Goal: Task Accomplishment & Management: Use online tool/utility

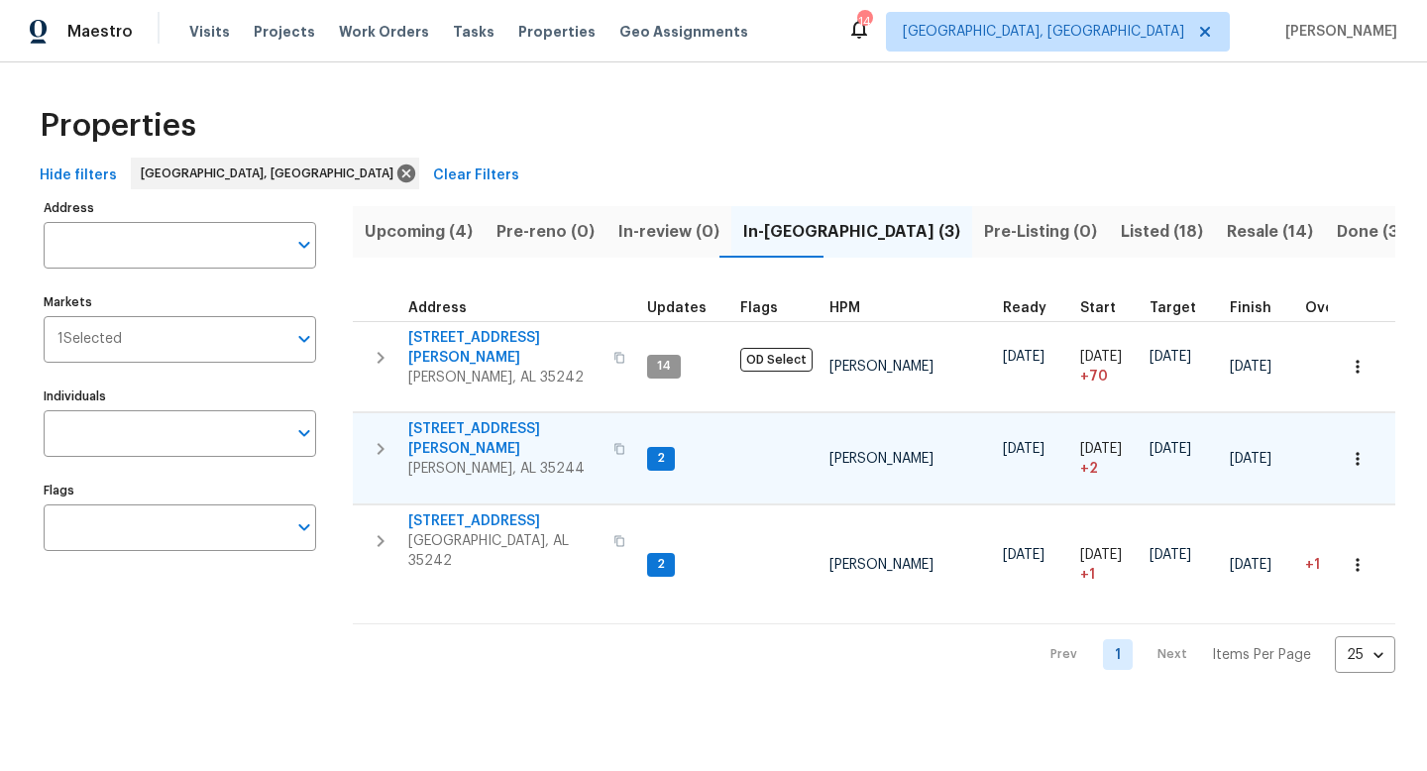
click at [466, 420] on span "[STREET_ADDRESS][PERSON_NAME]" at bounding box center [504, 439] width 193 height 40
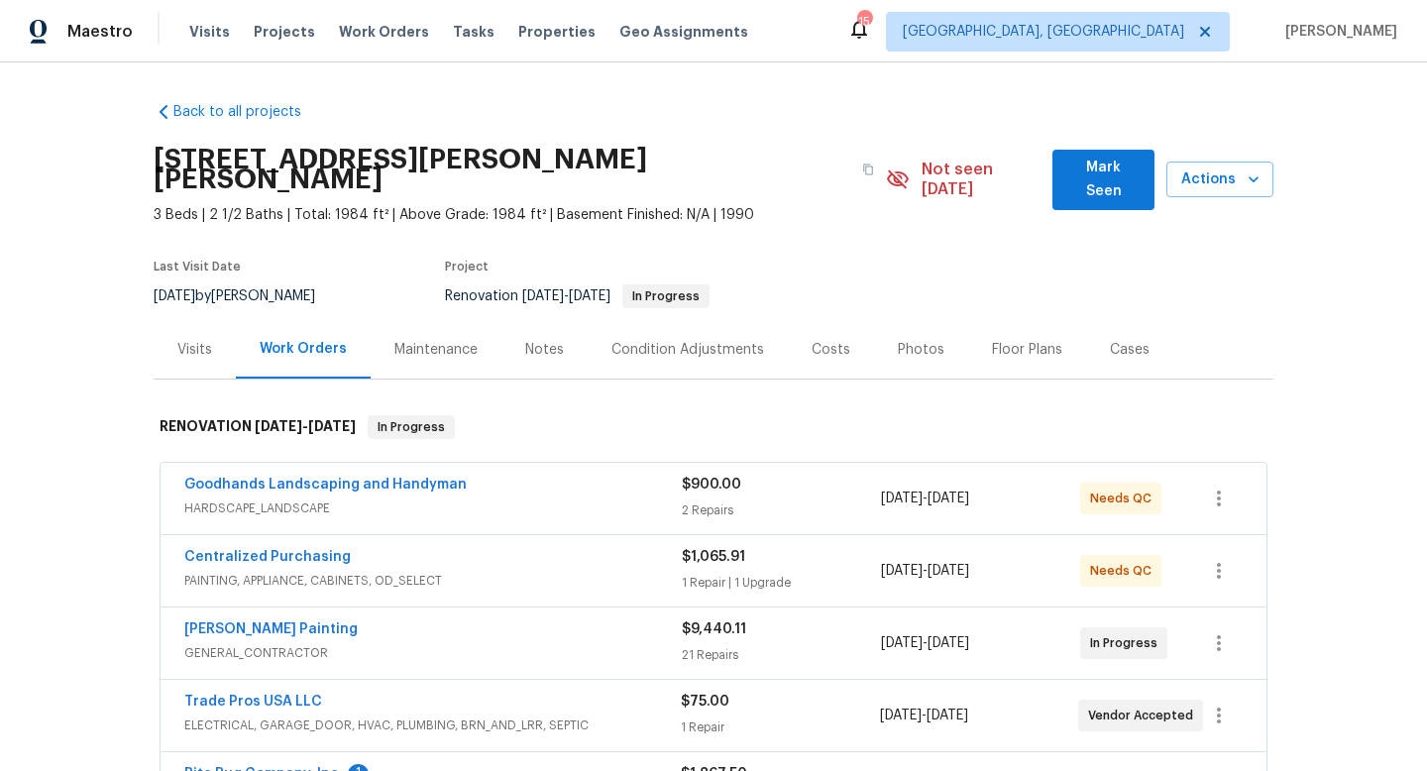
scroll to position [343, 0]
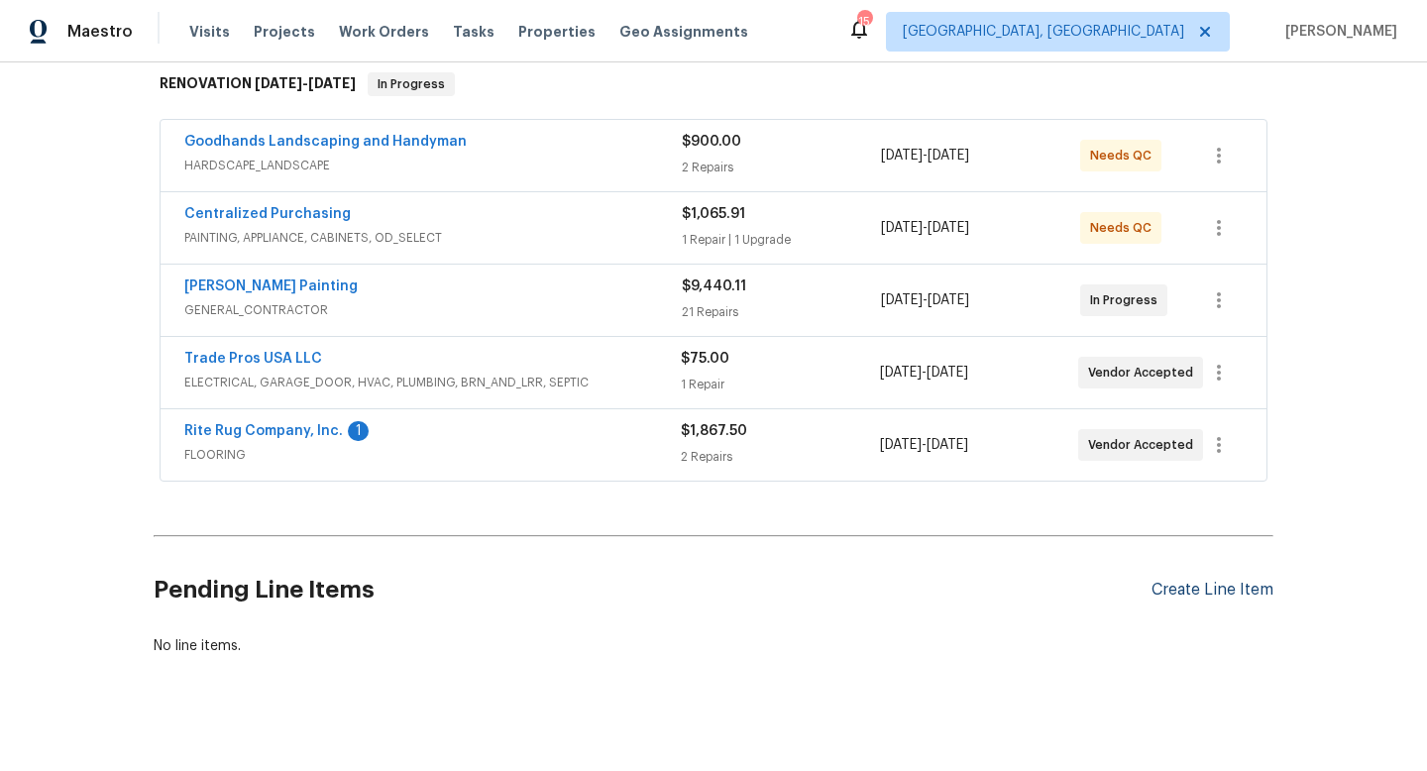
click at [1227, 581] on div "Create Line Item" at bounding box center [1212, 590] width 122 height 19
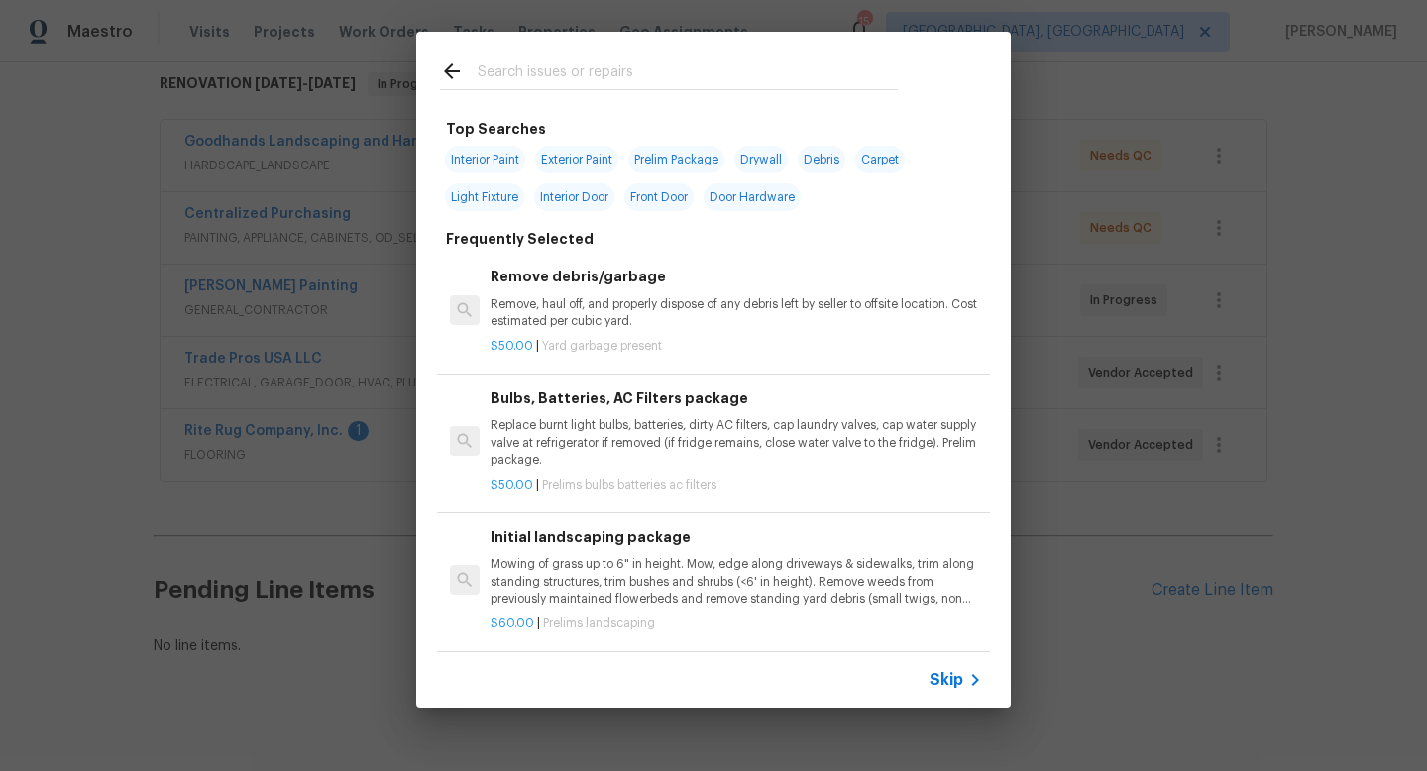
click at [701, 93] on div at bounding box center [668, 71] width 505 height 78
click at [696, 80] on input "text" at bounding box center [688, 74] width 420 height 30
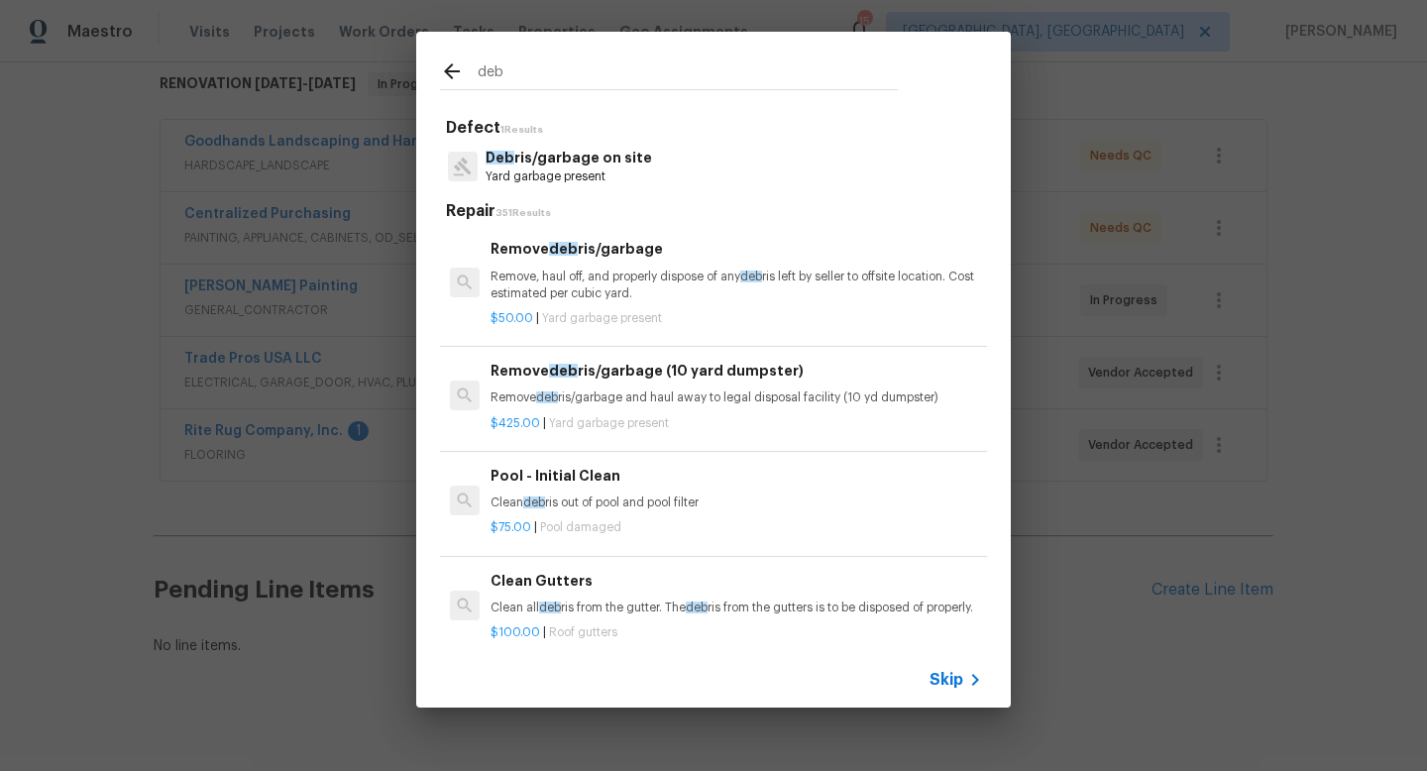
type input "deb"
click at [551, 185] on p "Yard garbage present" at bounding box center [569, 176] width 166 height 17
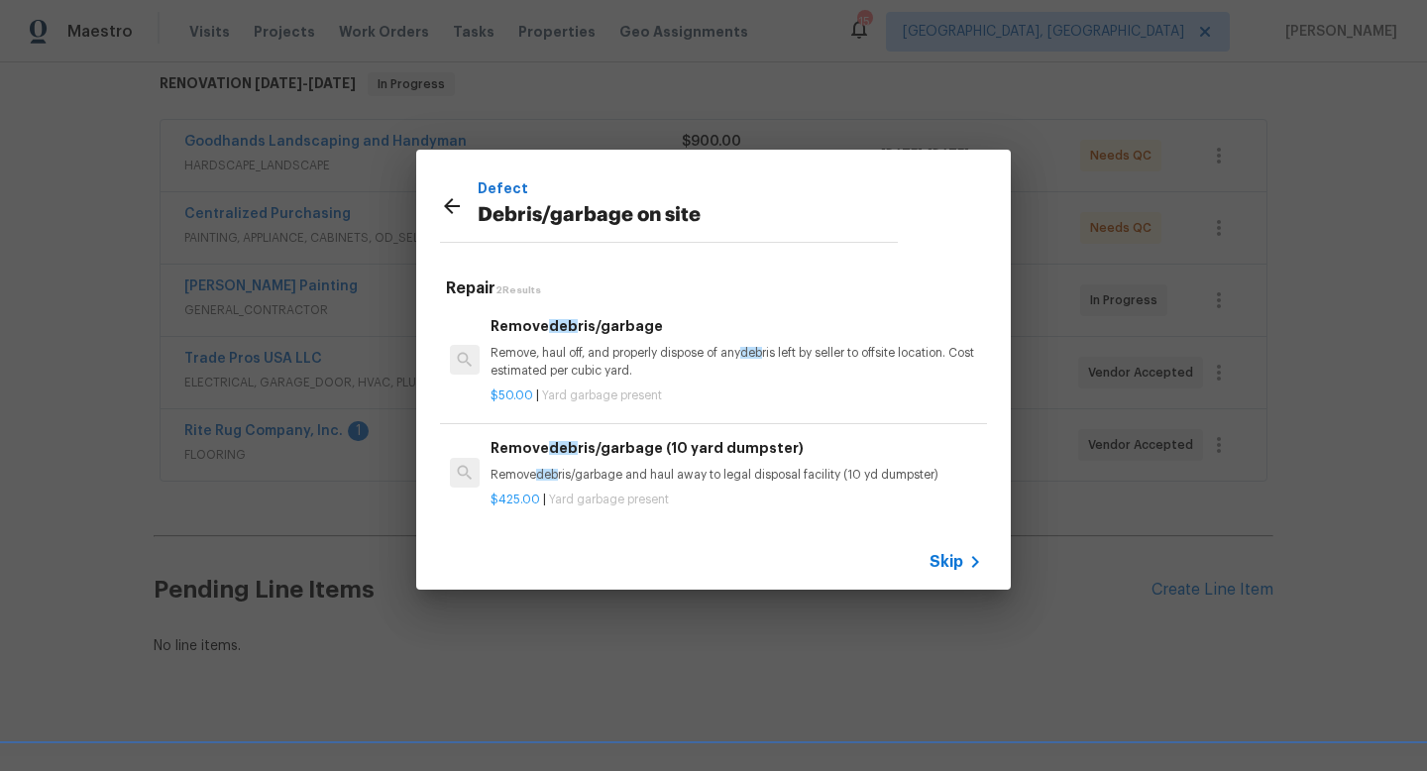
click at [551, 370] on p "Remove, haul off, and properly dispose of any deb ris left by seller to offsite…" at bounding box center [735, 362] width 491 height 34
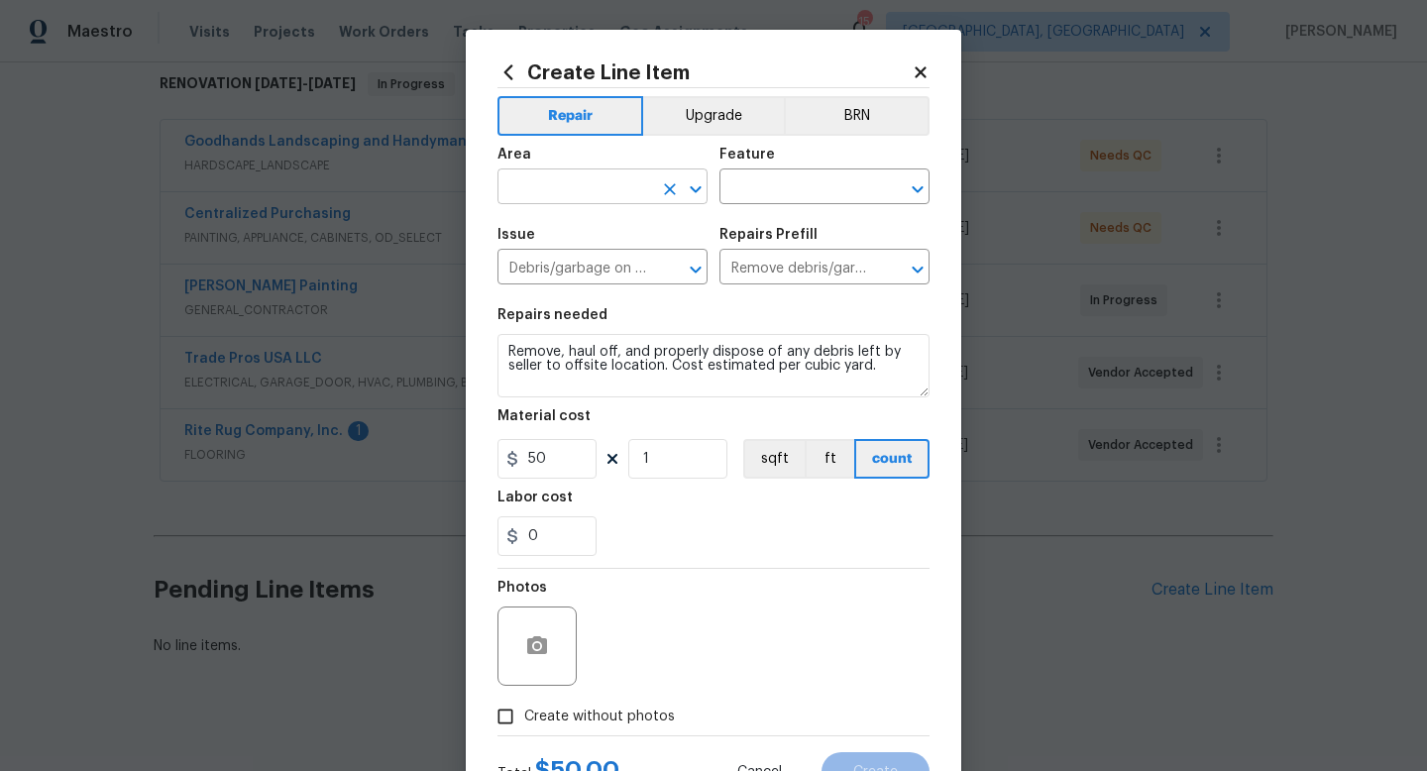
click at [548, 191] on input "text" at bounding box center [574, 188] width 155 height 31
click at [557, 251] on li "Interior Overall" at bounding box center [602, 266] width 210 height 33
type input "Interior Overall"
click at [764, 177] on input "text" at bounding box center [796, 188] width 155 height 31
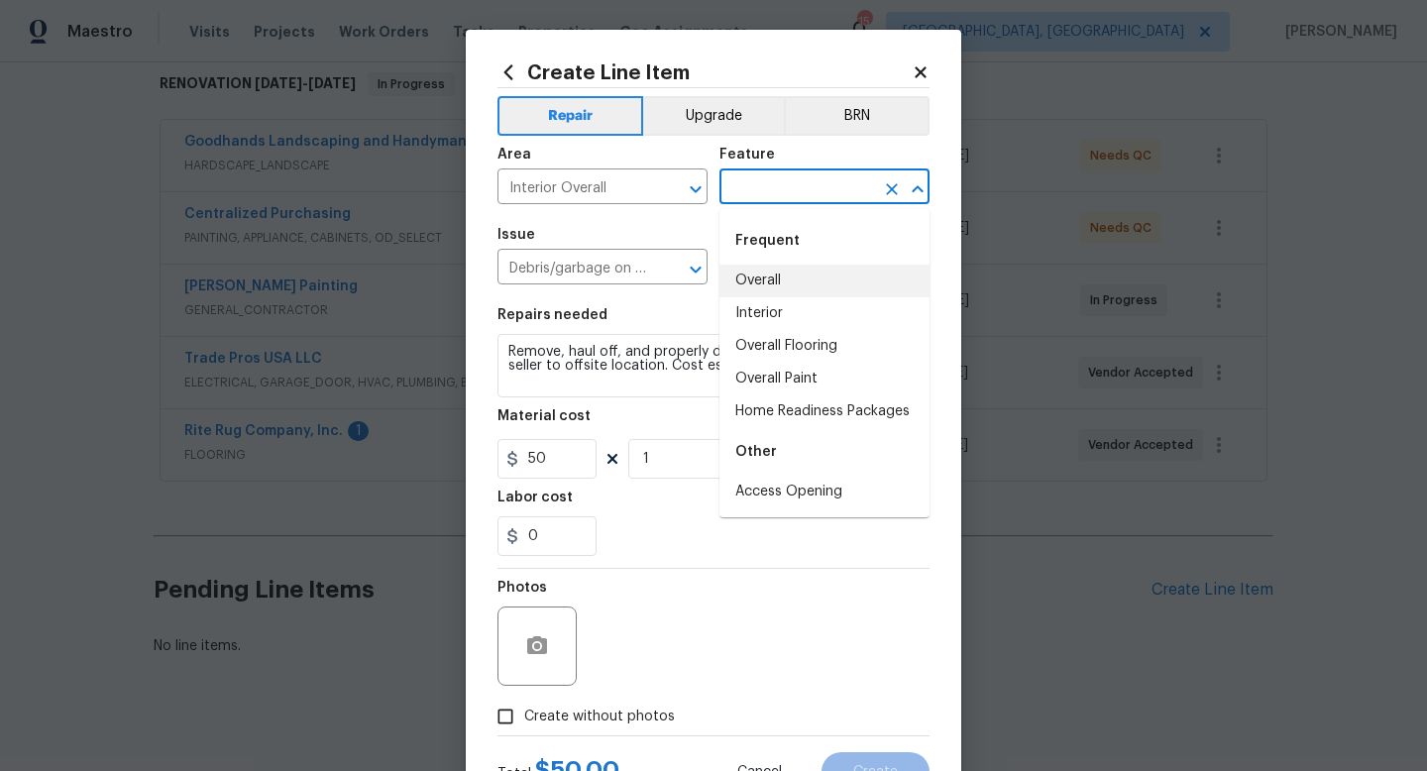
click at [760, 288] on li "Overall" at bounding box center [824, 281] width 210 height 33
type input "Overall"
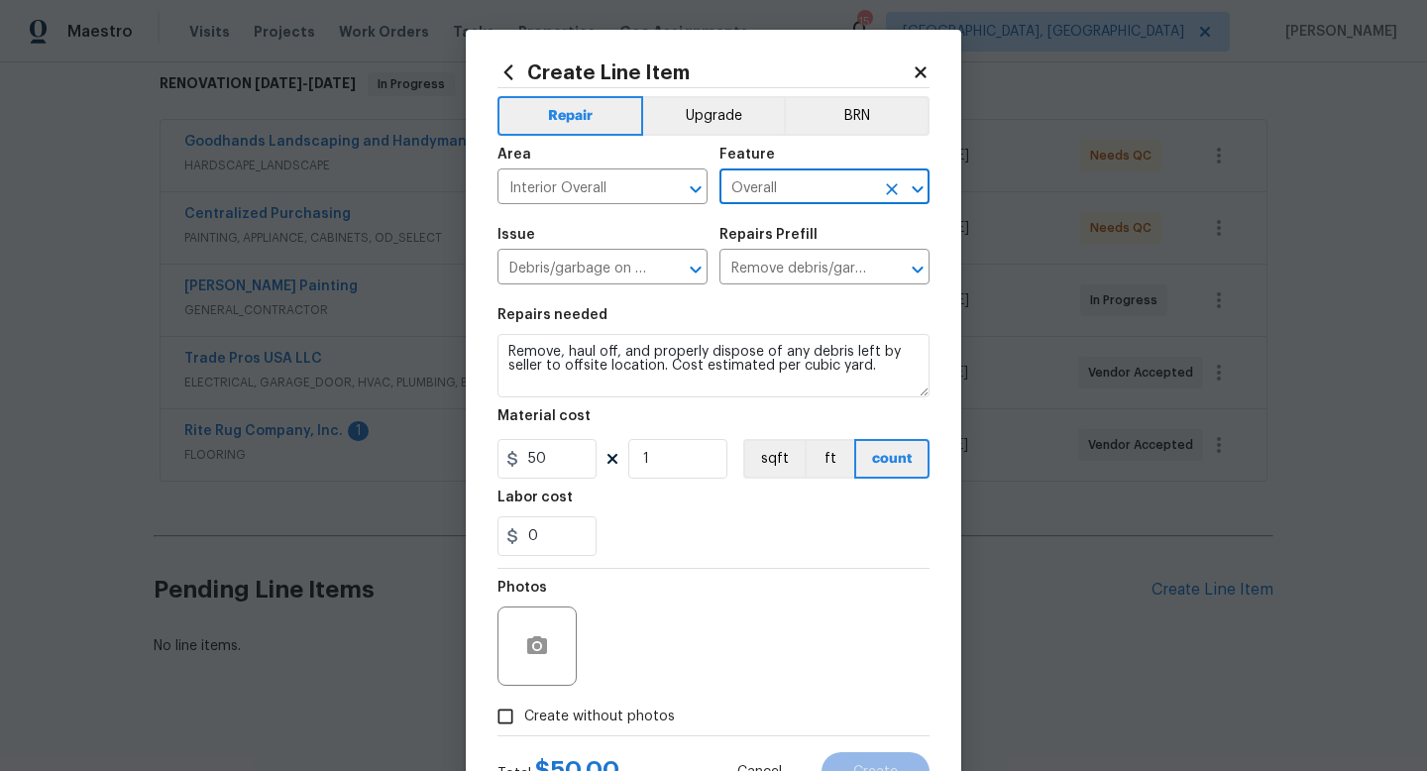
scroll to position [83, 0]
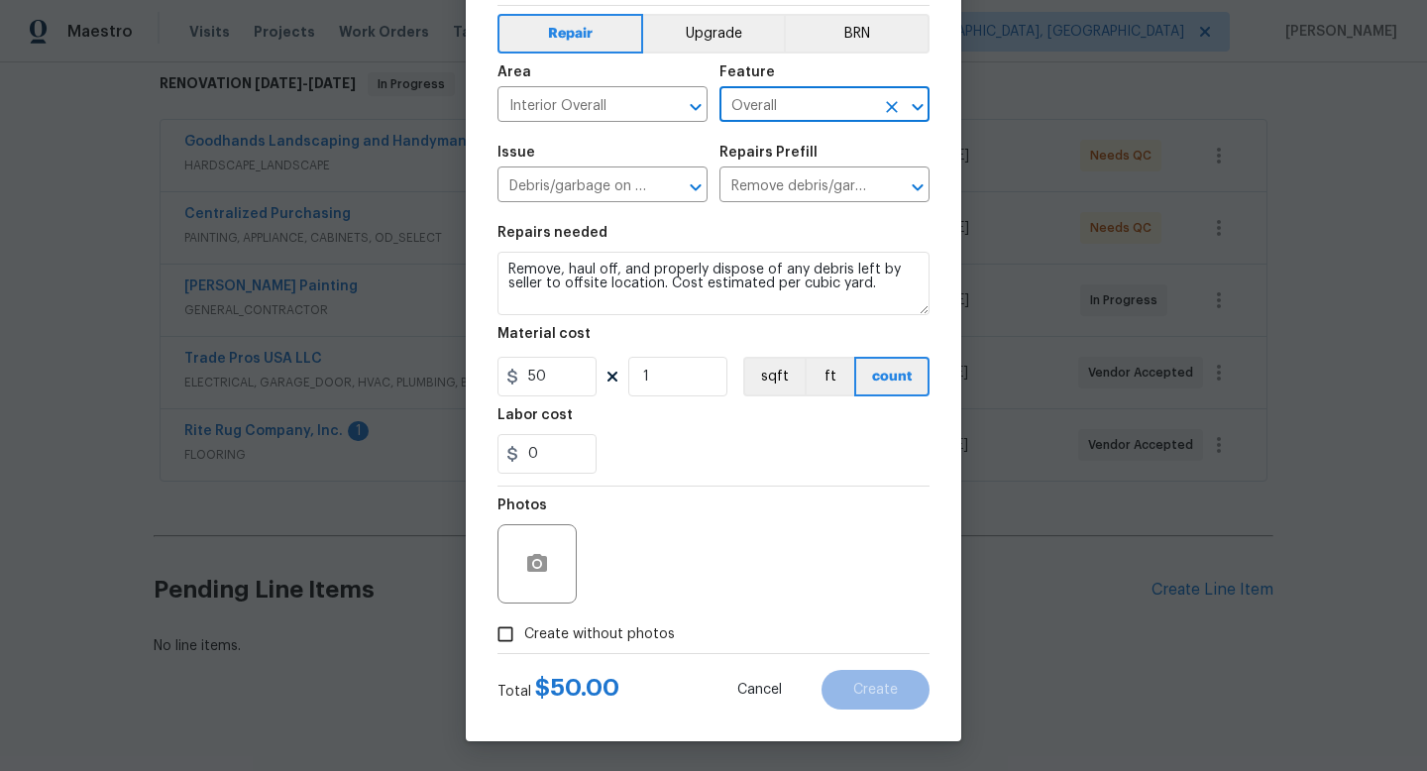
click at [576, 624] on span "Create without photos" at bounding box center [599, 634] width 151 height 21
click at [524, 624] on input "Create without photos" at bounding box center [505, 634] width 38 height 38
checkbox input "true"
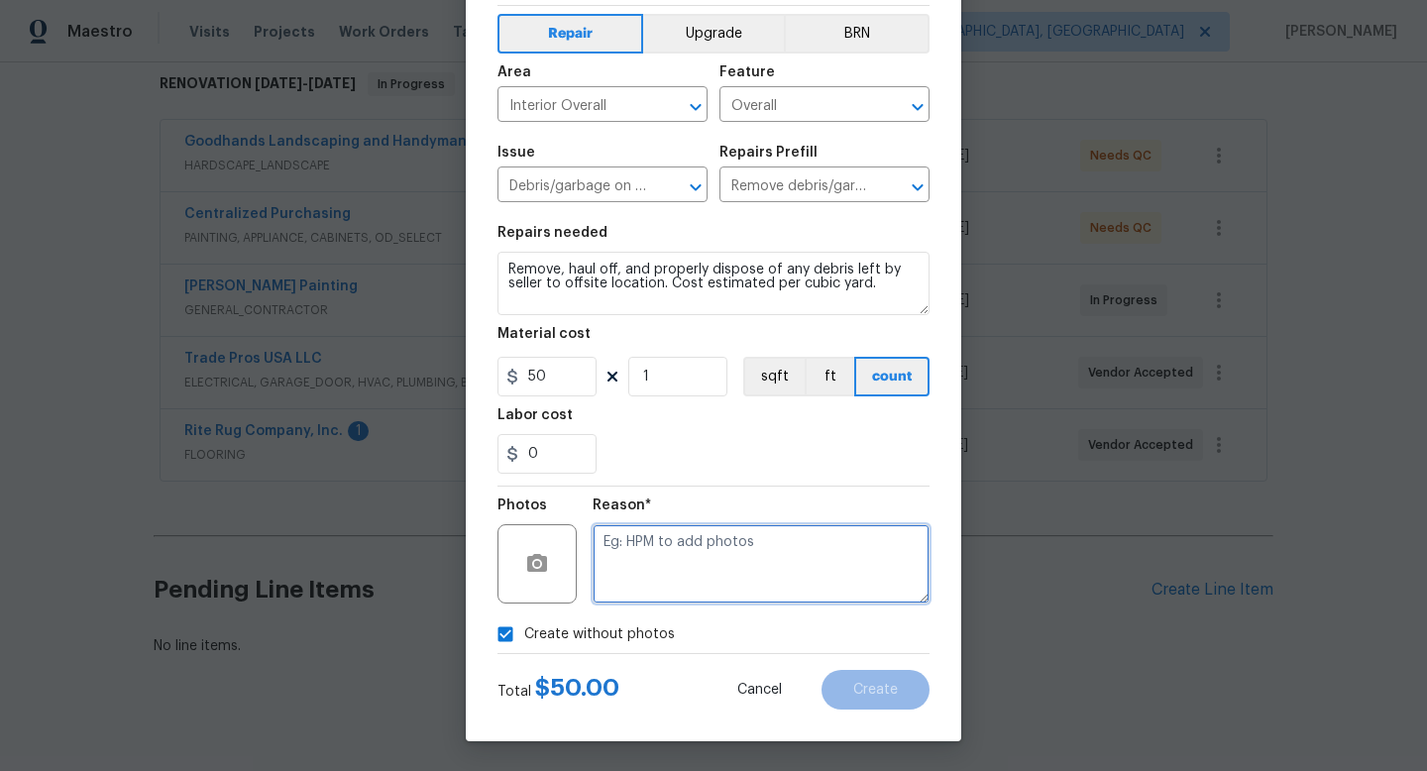
click at [698, 564] on textarea at bounding box center [761, 563] width 337 height 79
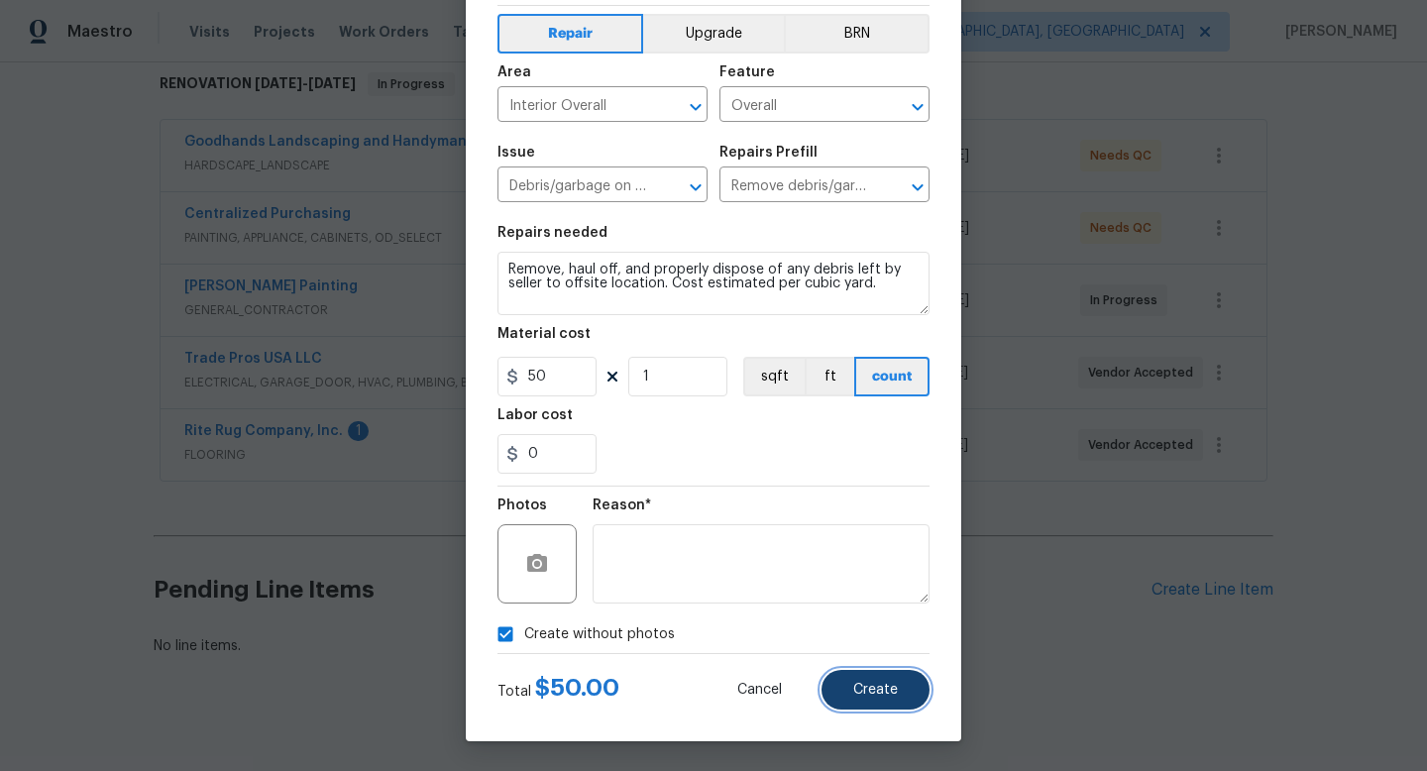
click at [862, 689] on span "Create" at bounding box center [875, 690] width 45 height 15
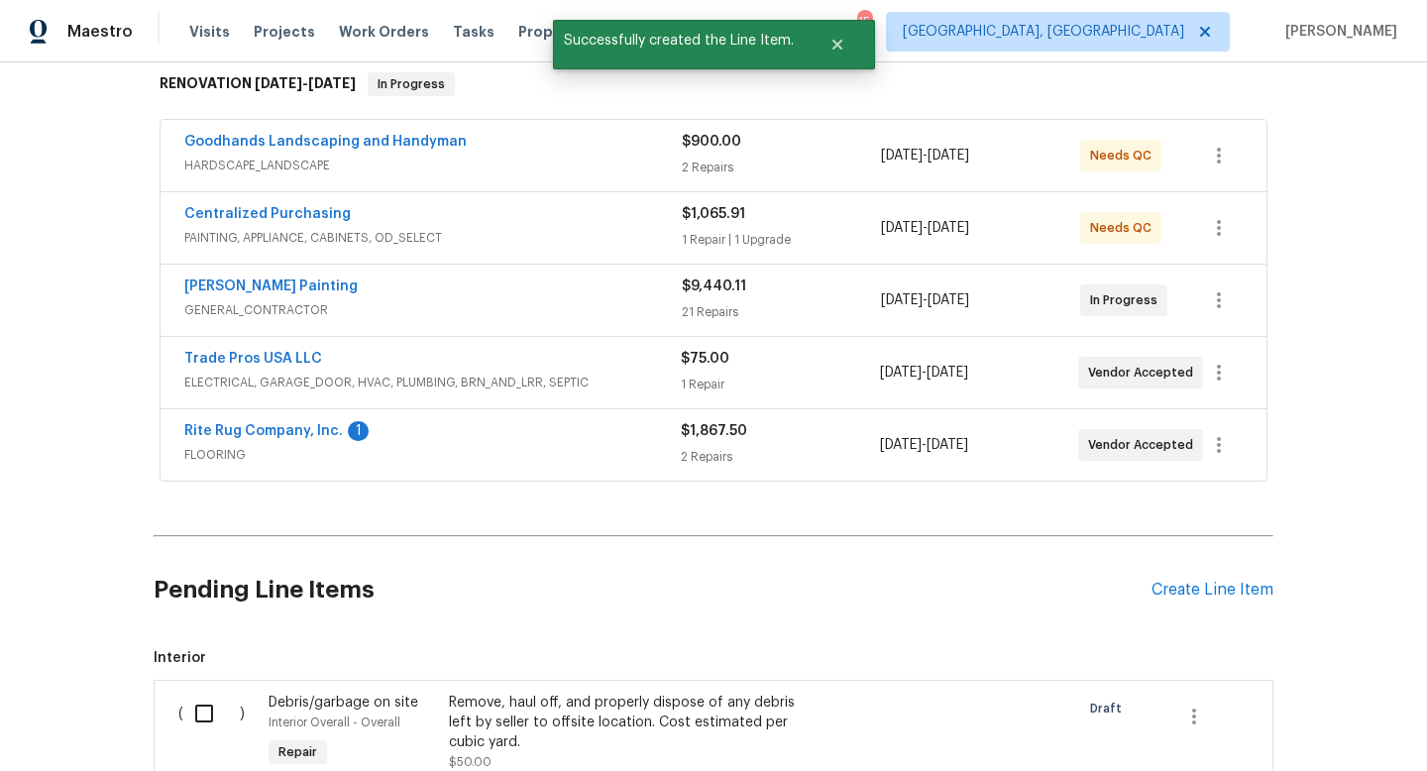
click at [194, 693] on input "checkbox" at bounding box center [211, 714] width 56 height 42
checkbox input "true"
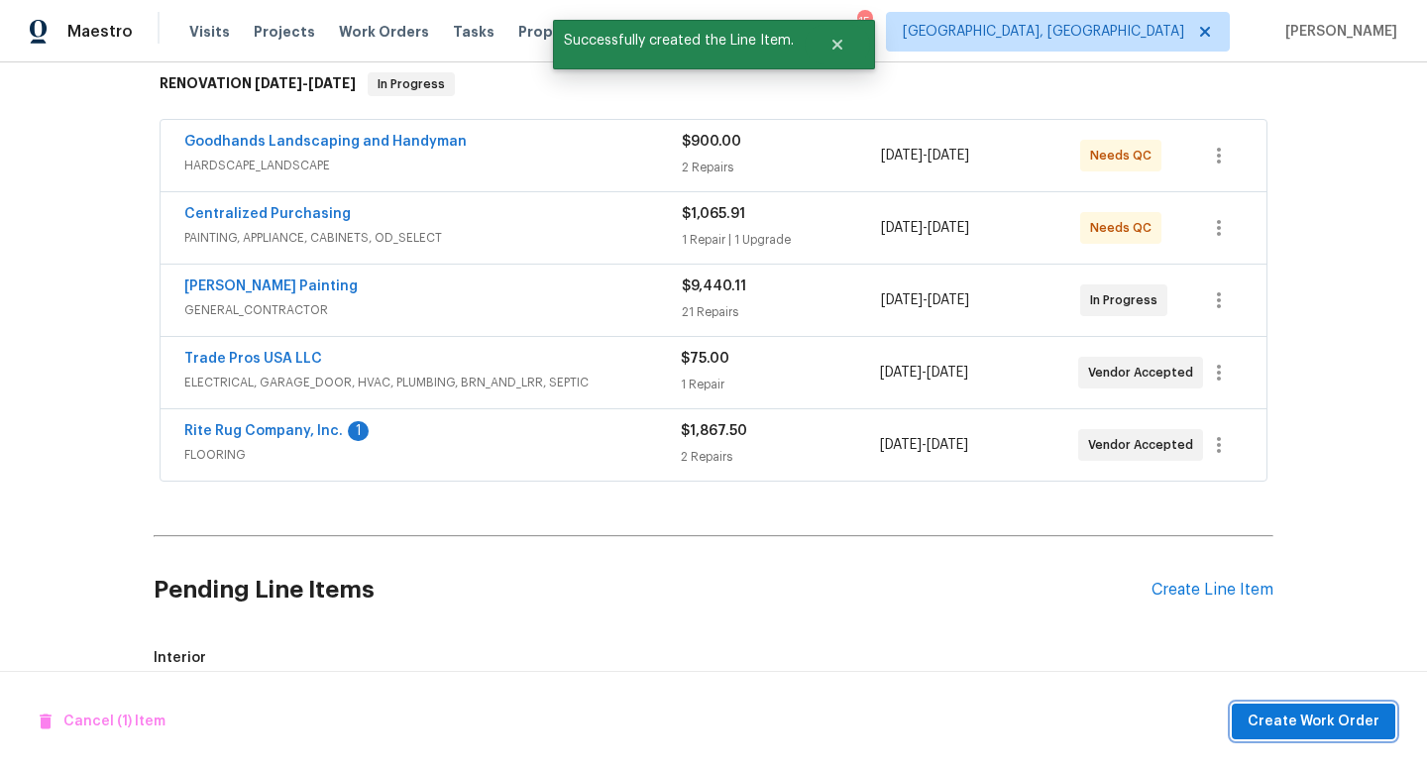
click at [1324, 715] on span "Create Work Order" at bounding box center [1313, 721] width 132 height 25
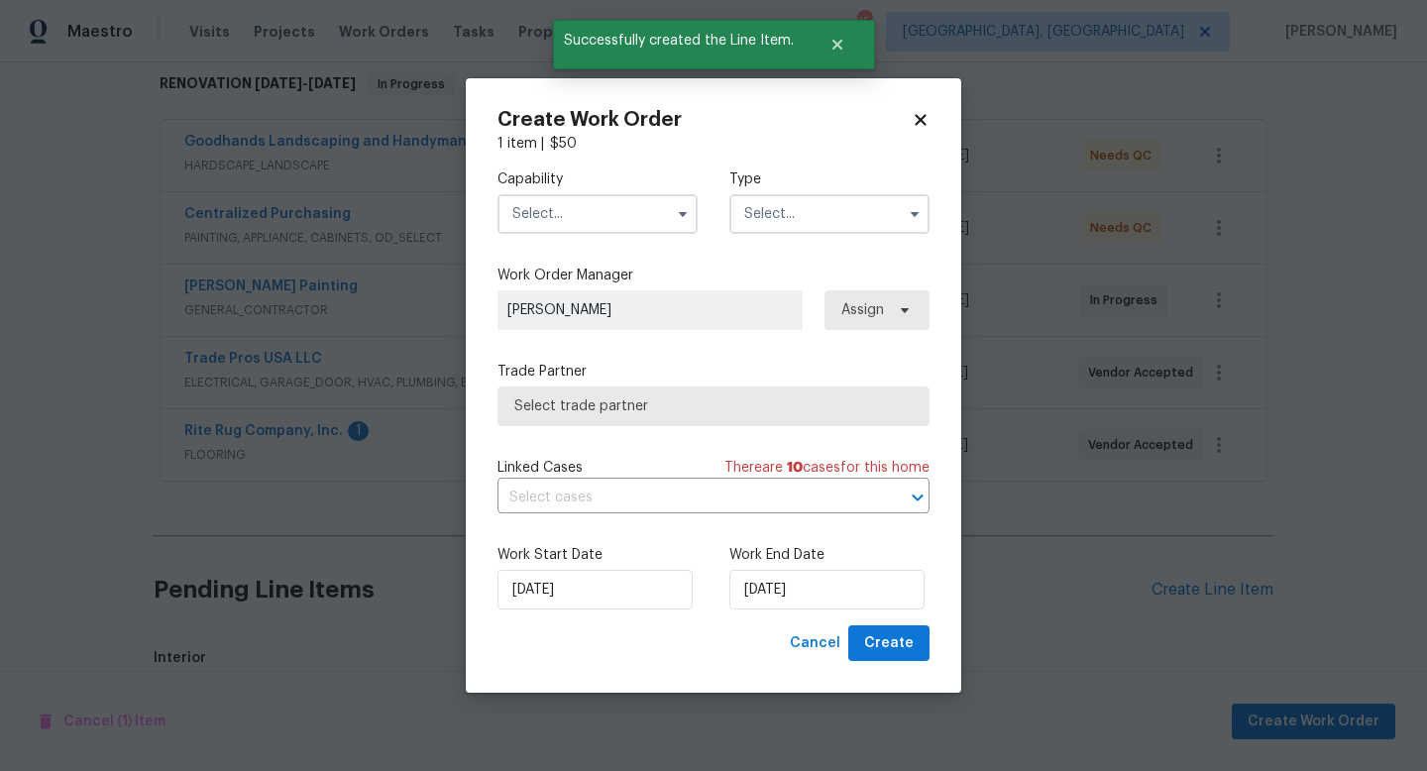
click at [543, 211] on input "text" at bounding box center [597, 214] width 200 height 40
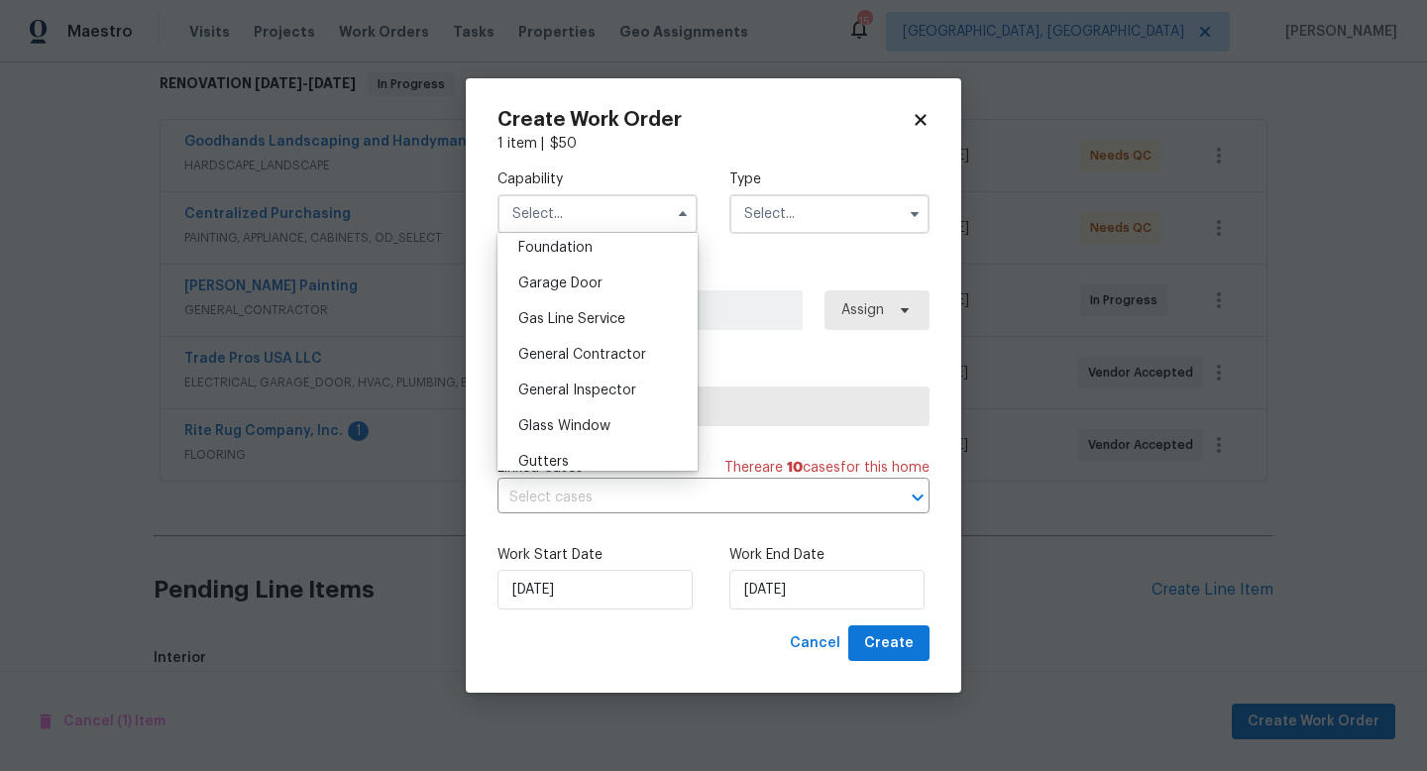
scroll to position [849, 0]
click at [578, 369] on div "General Contractor" at bounding box center [597, 354] width 190 height 36
type input "General Contractor"
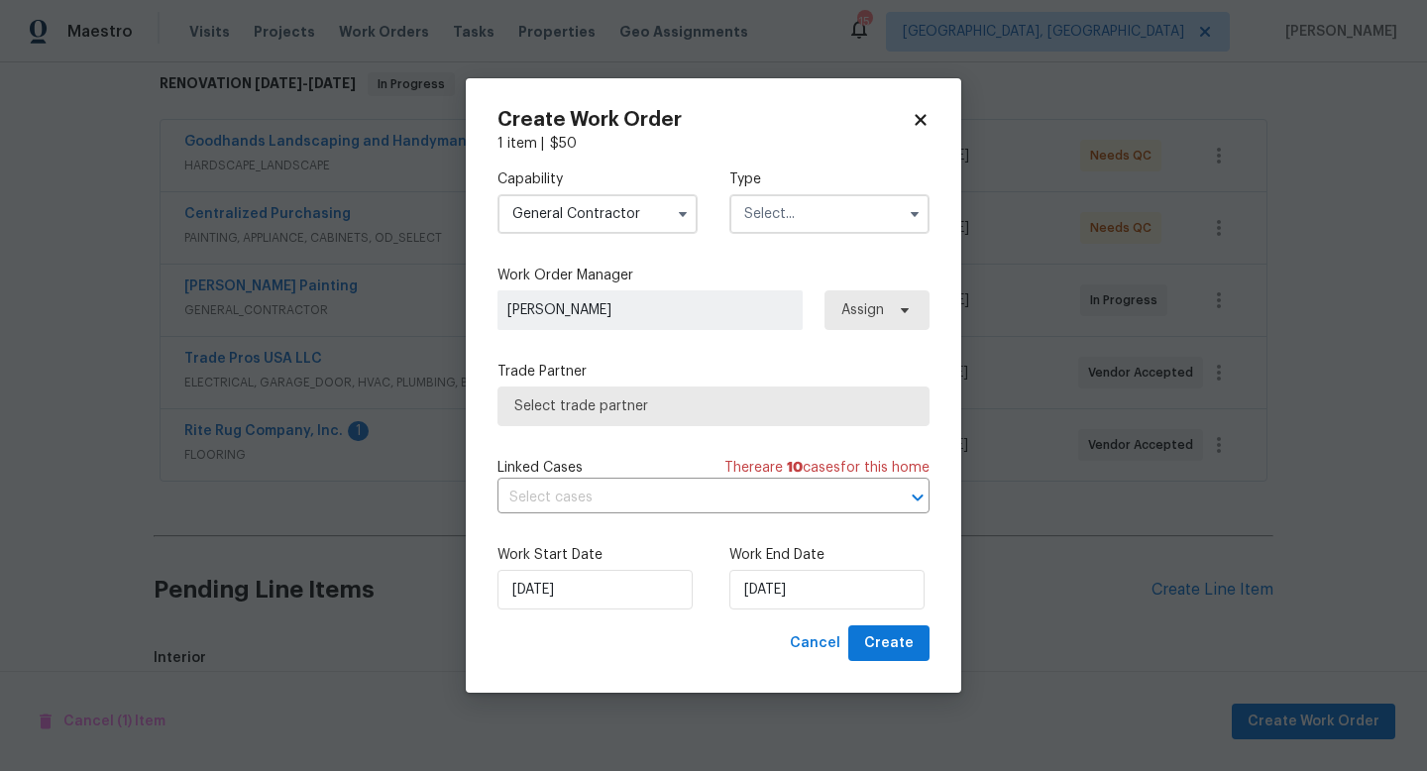
click at [804, 211] on input "text" at bounding box center [829, 214] width 200 height 40
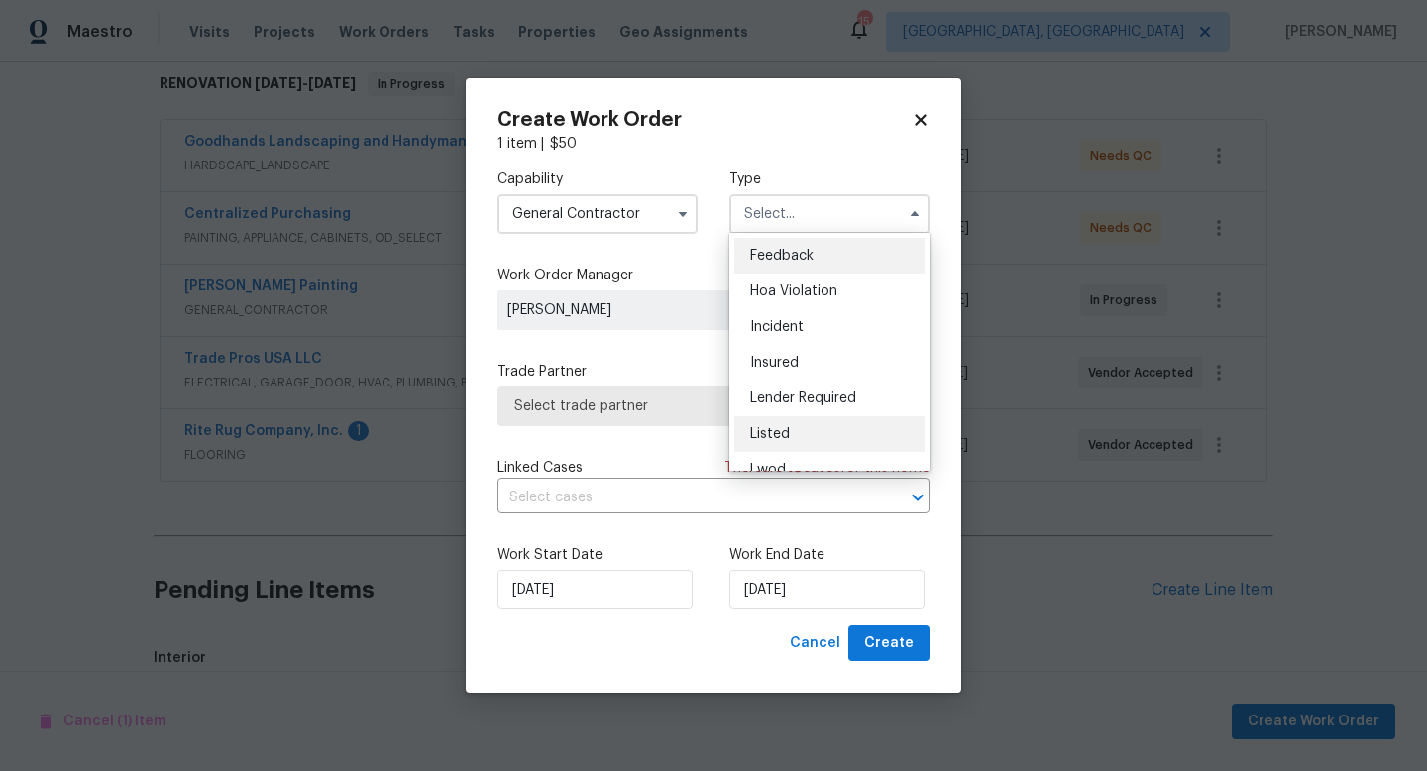
click at [793, 434] on div "Listed" at bounding box center [829, 434] width 190 height 36
type input "Listed"
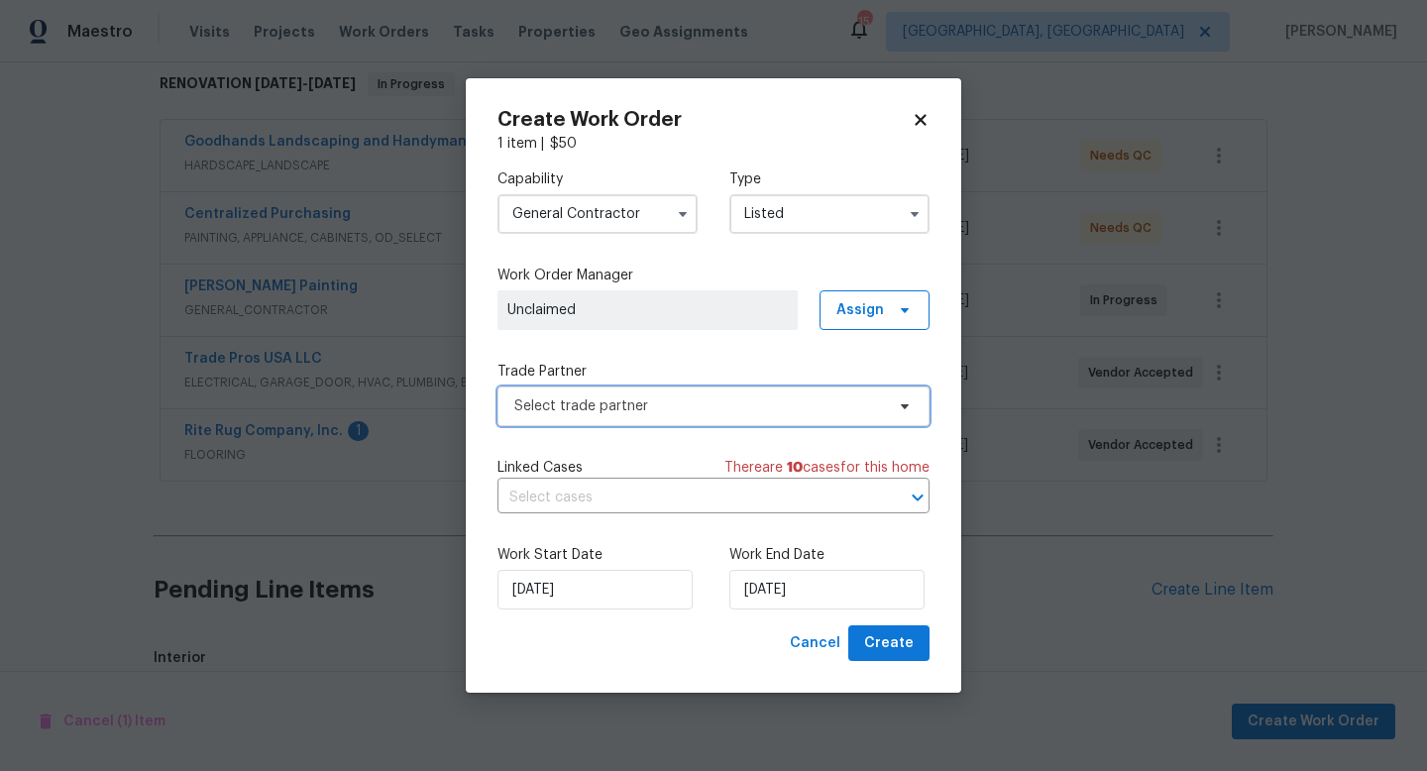
click at [653, 396] on span "Select trade partner" at bounding box center [699, 406] width 370 height 20
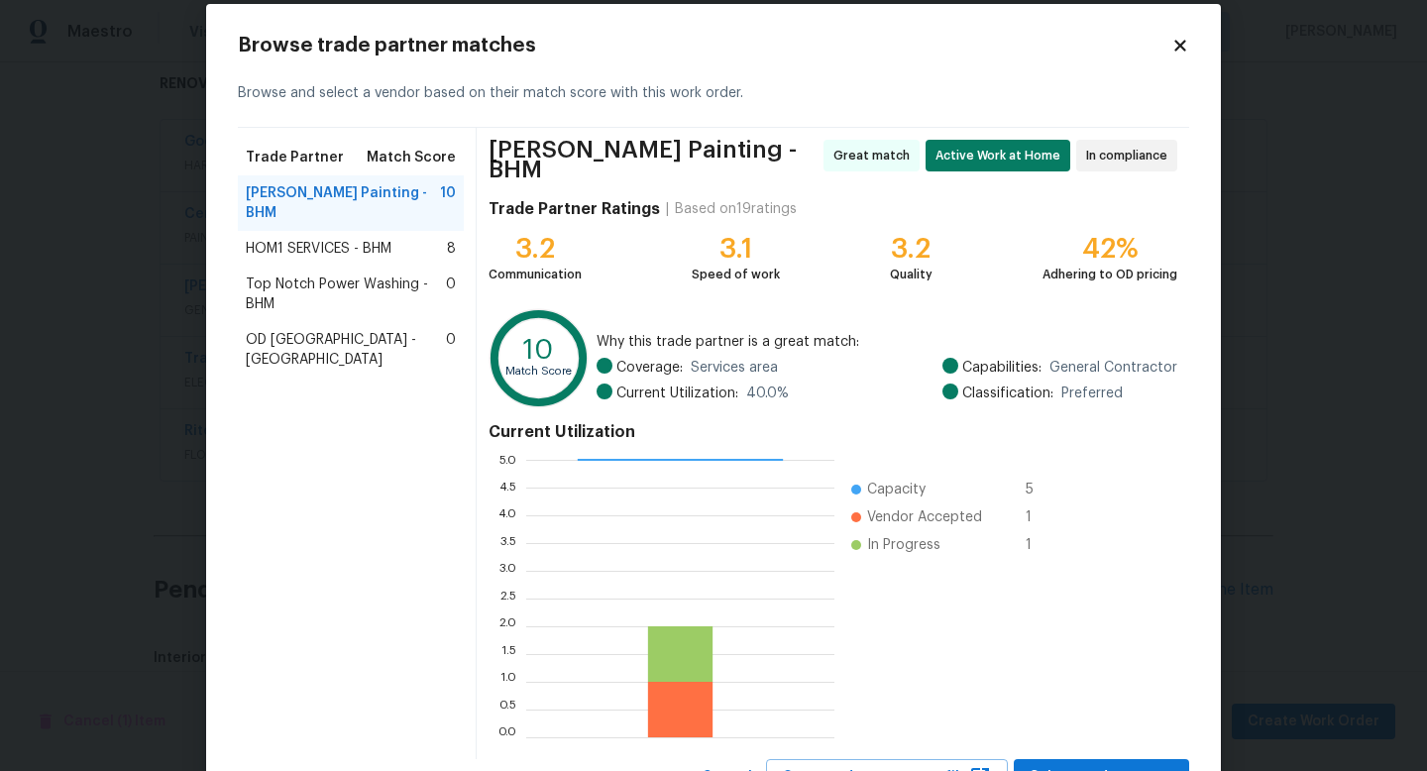
scroll to position [25, 0]
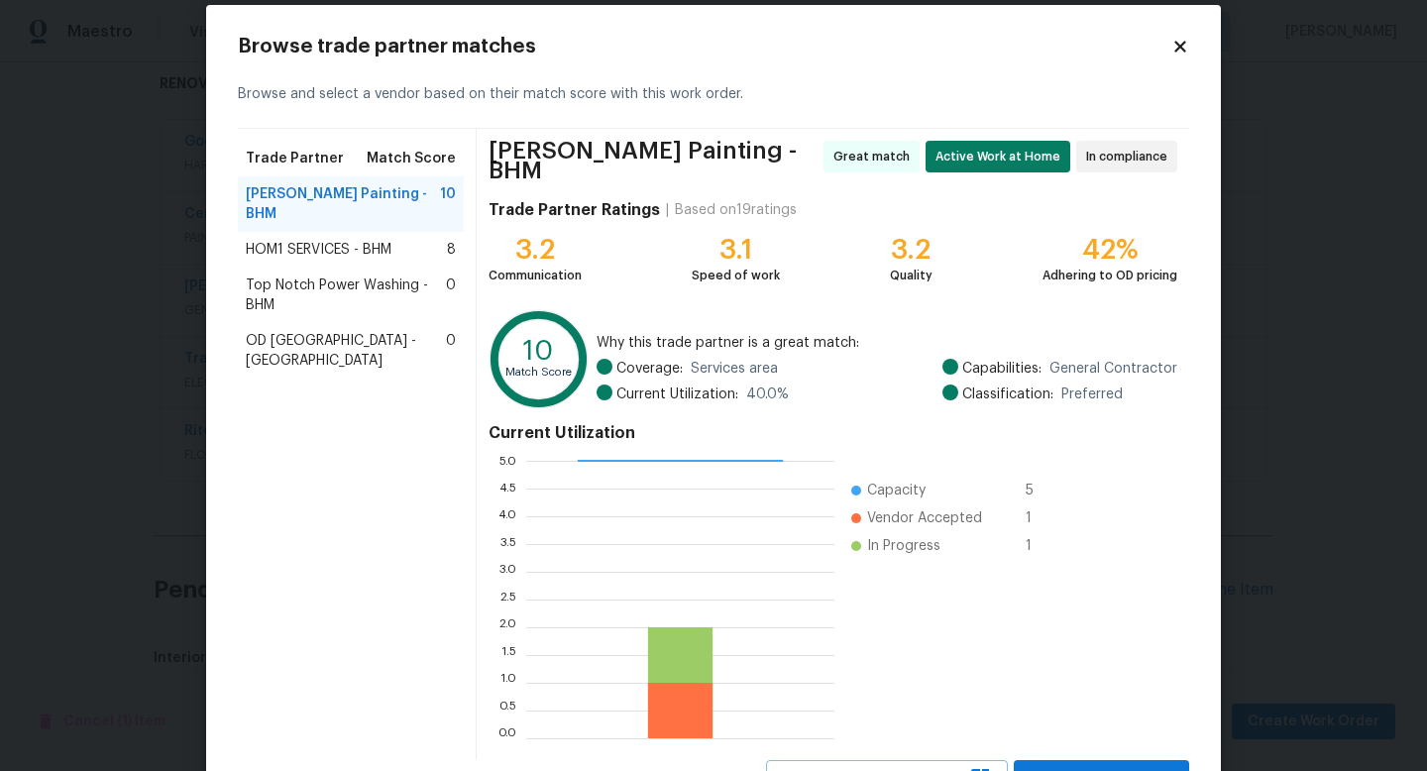
click at [1173, 46] on icon at bounding box center [1180, 47] width 18 height 18
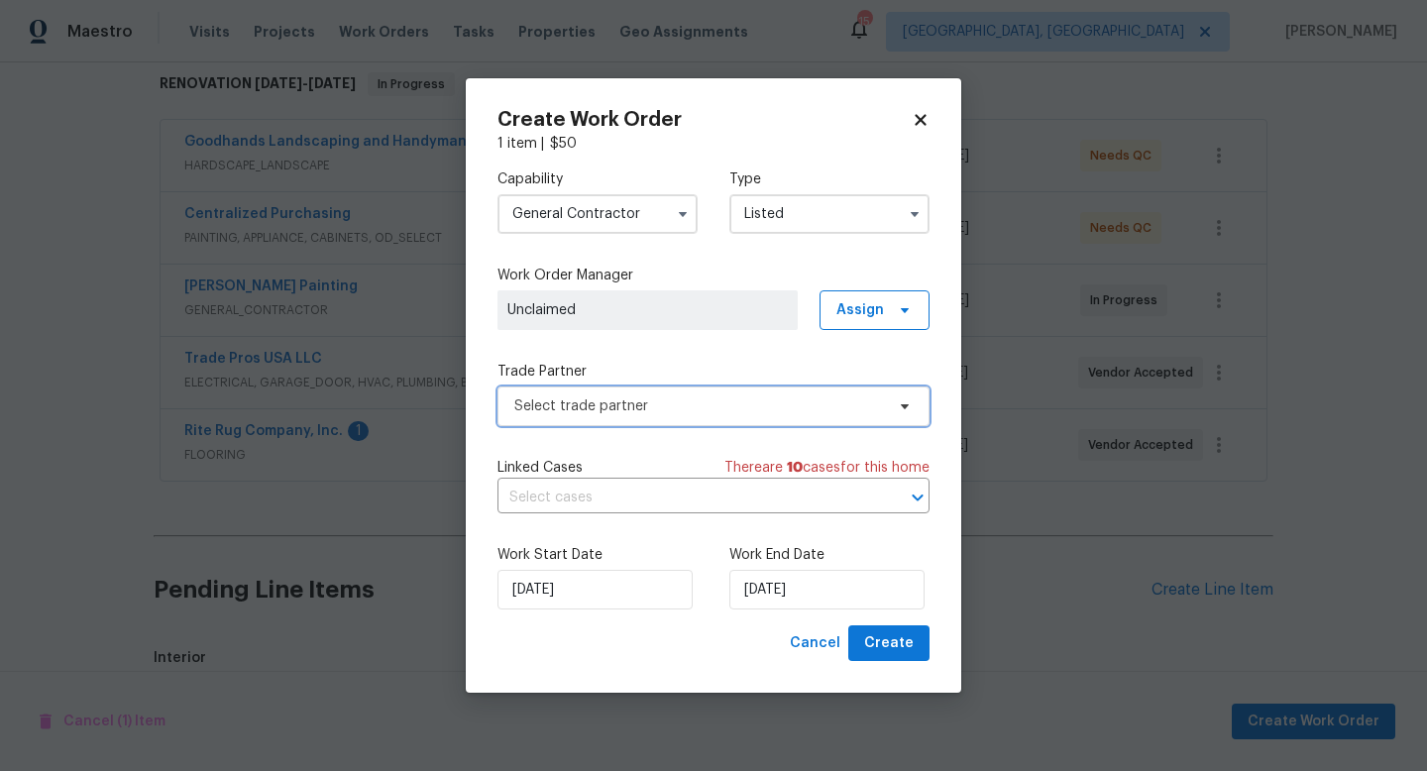
scroll to position [0, 0]
click at [810, 641] on span "Cancel" at bounding box center [815, 643] width 51 height 25
checkbox input "false"
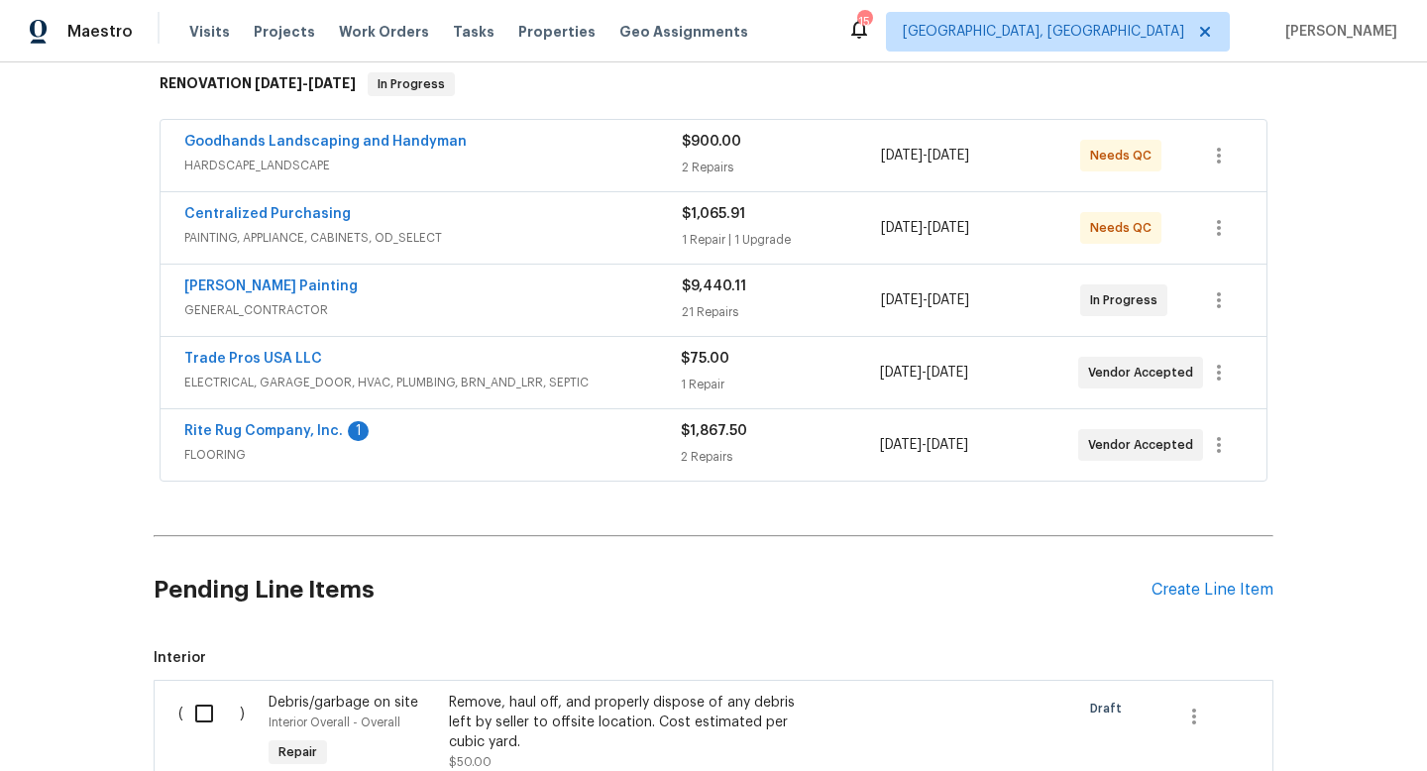
scroll to position [589, 0]
